Goal: Task Accomplishment & Management: Manage account settings

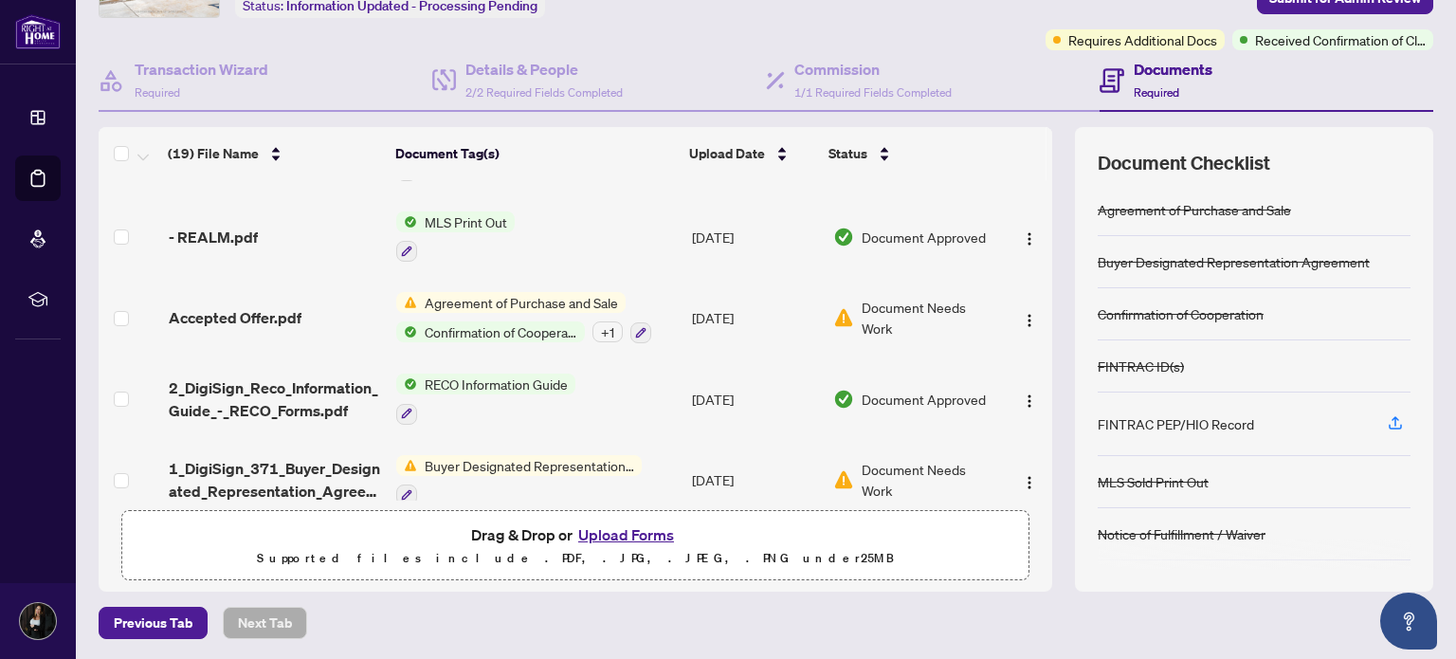
scroll to position [1051, 0]
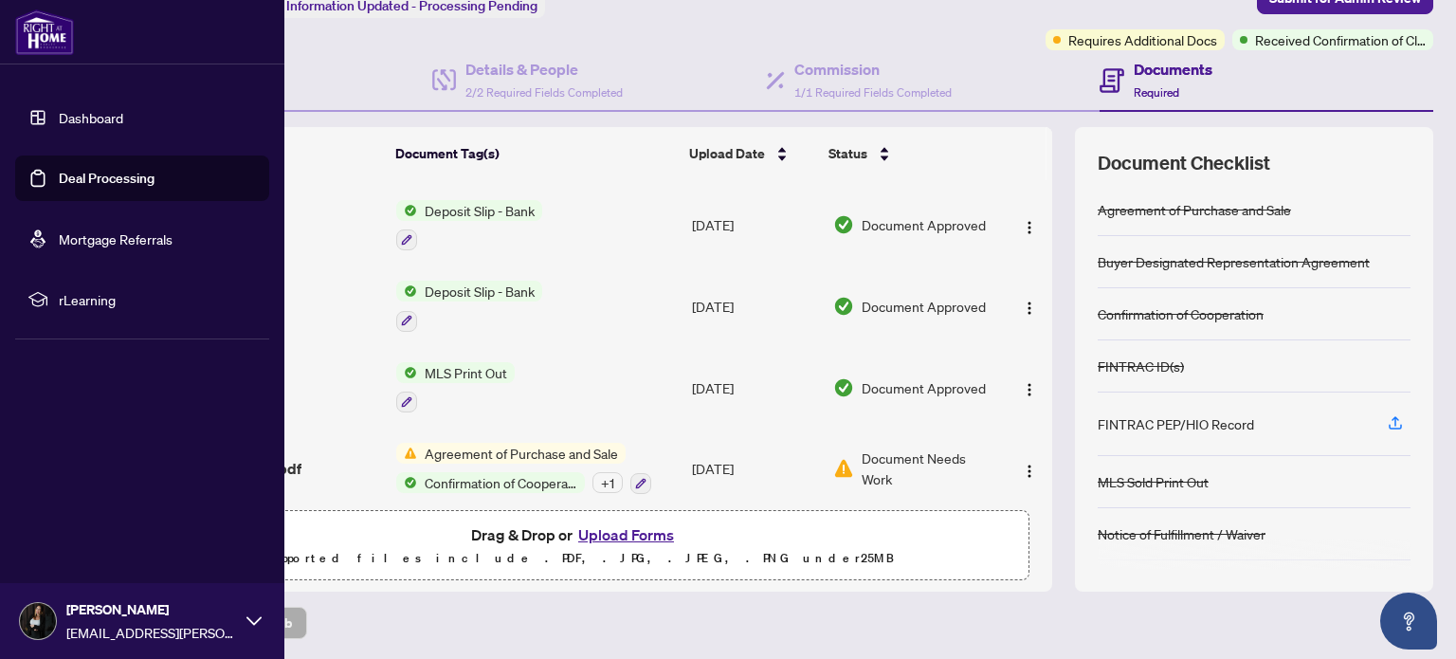
click at [59, 186] on link "Deal Processing" at bounding box center [107, 178] width 96 height 17
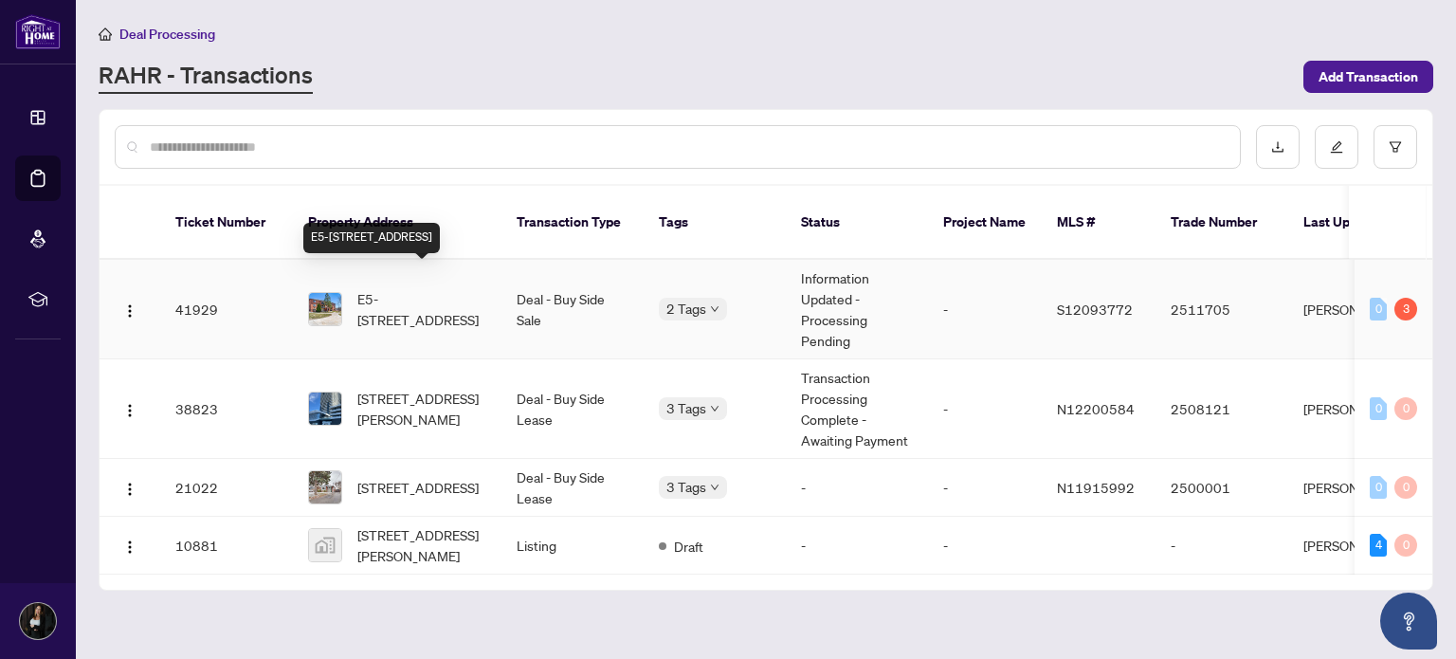
click at [436, 291] on span "E5-[STREET_ADDRESS]" at bounding box center [421, 309] width 129 height 42
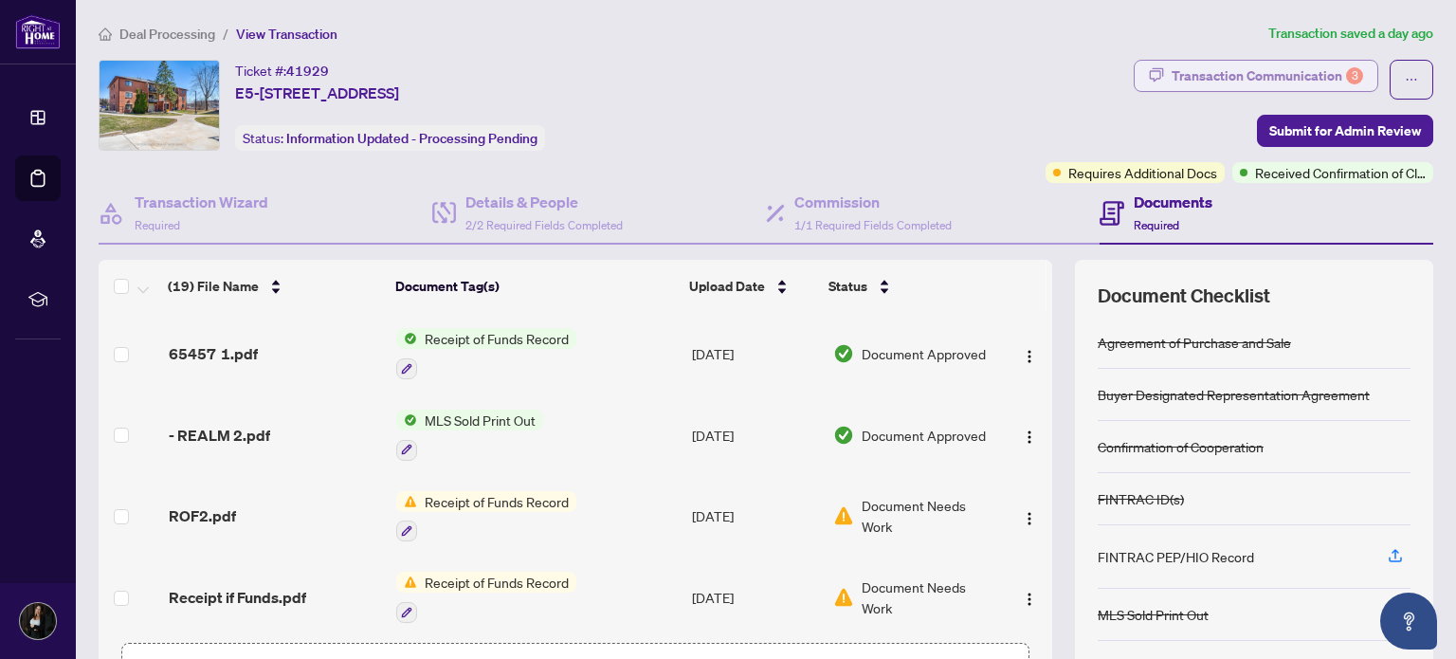
click at [1230, 72] on div "Transaction Communication 3" at bounding box center [1266, 76] width 191 height 30
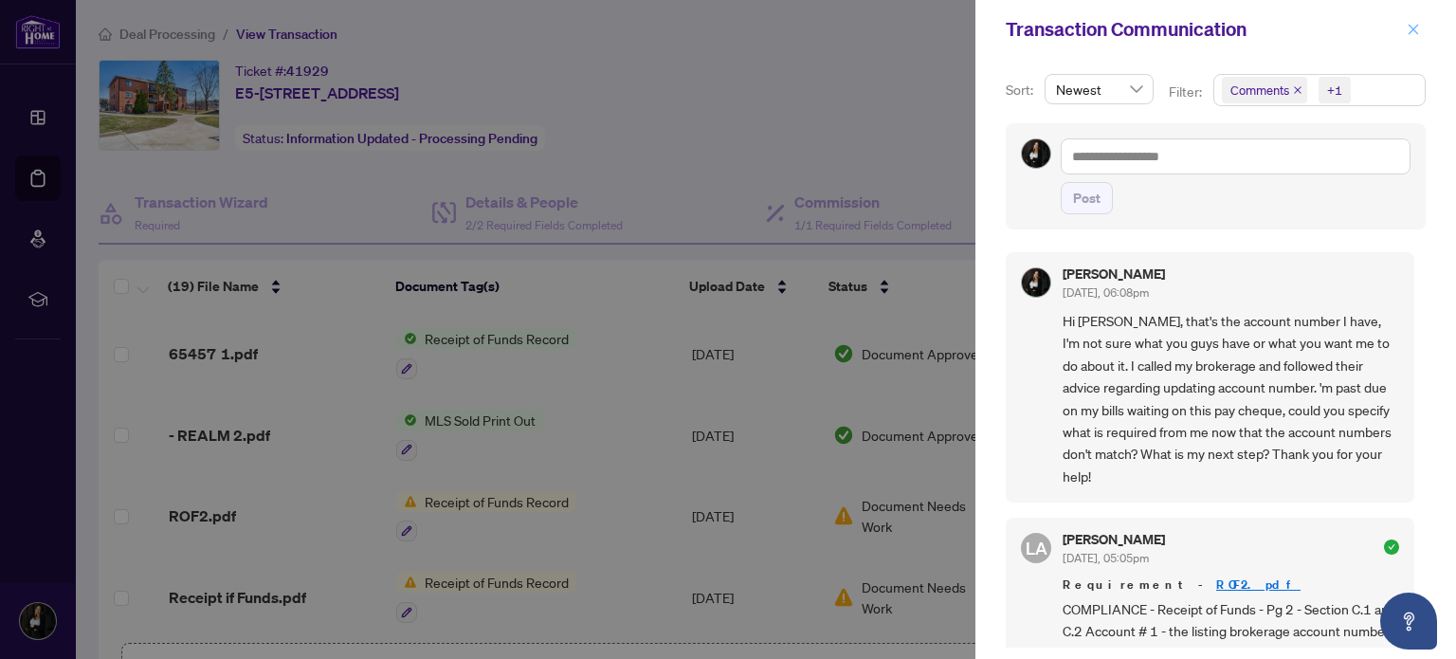
click at [1413, 29] on icon "close" at bounding box center [1413, 29] width 10 height 10
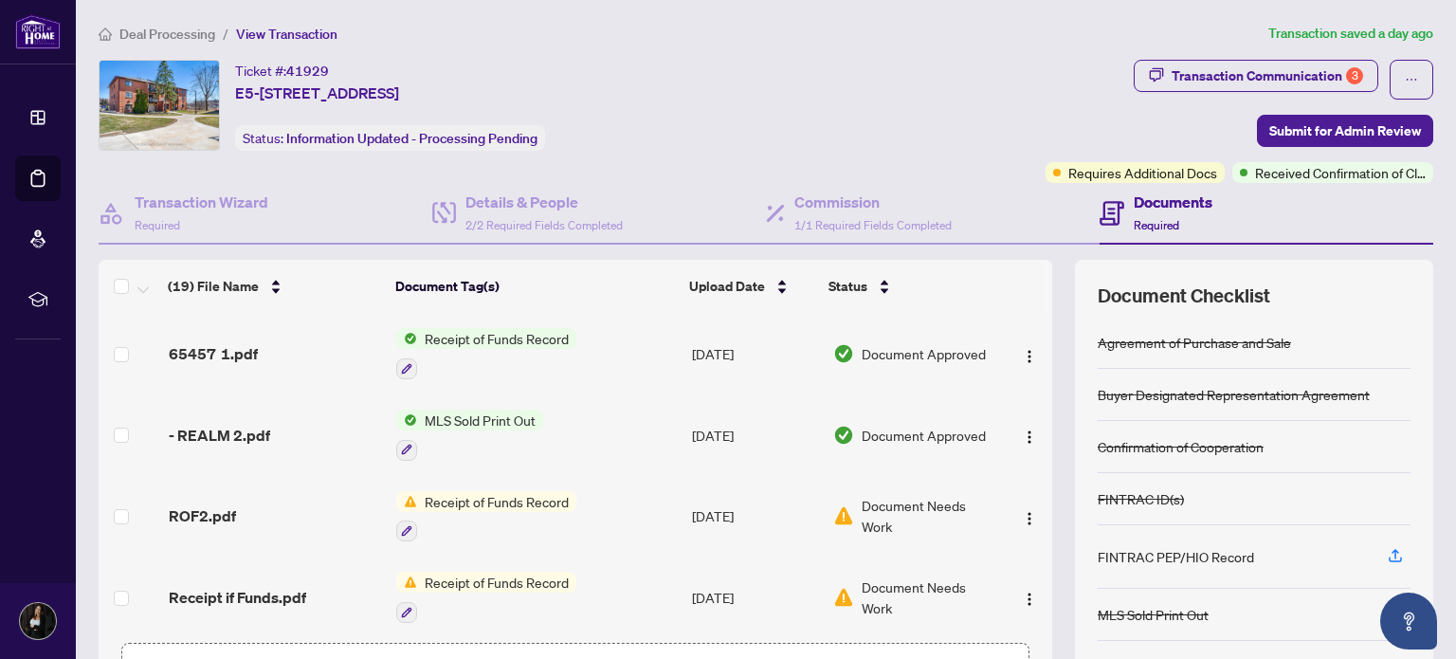
click at [1413, 29] on article "Transaction saved a day ago" at bounding box center [1350, 34] width 165 height 22
